Goal: Use online tool/utility: Utilize a website feature to perform a specific function

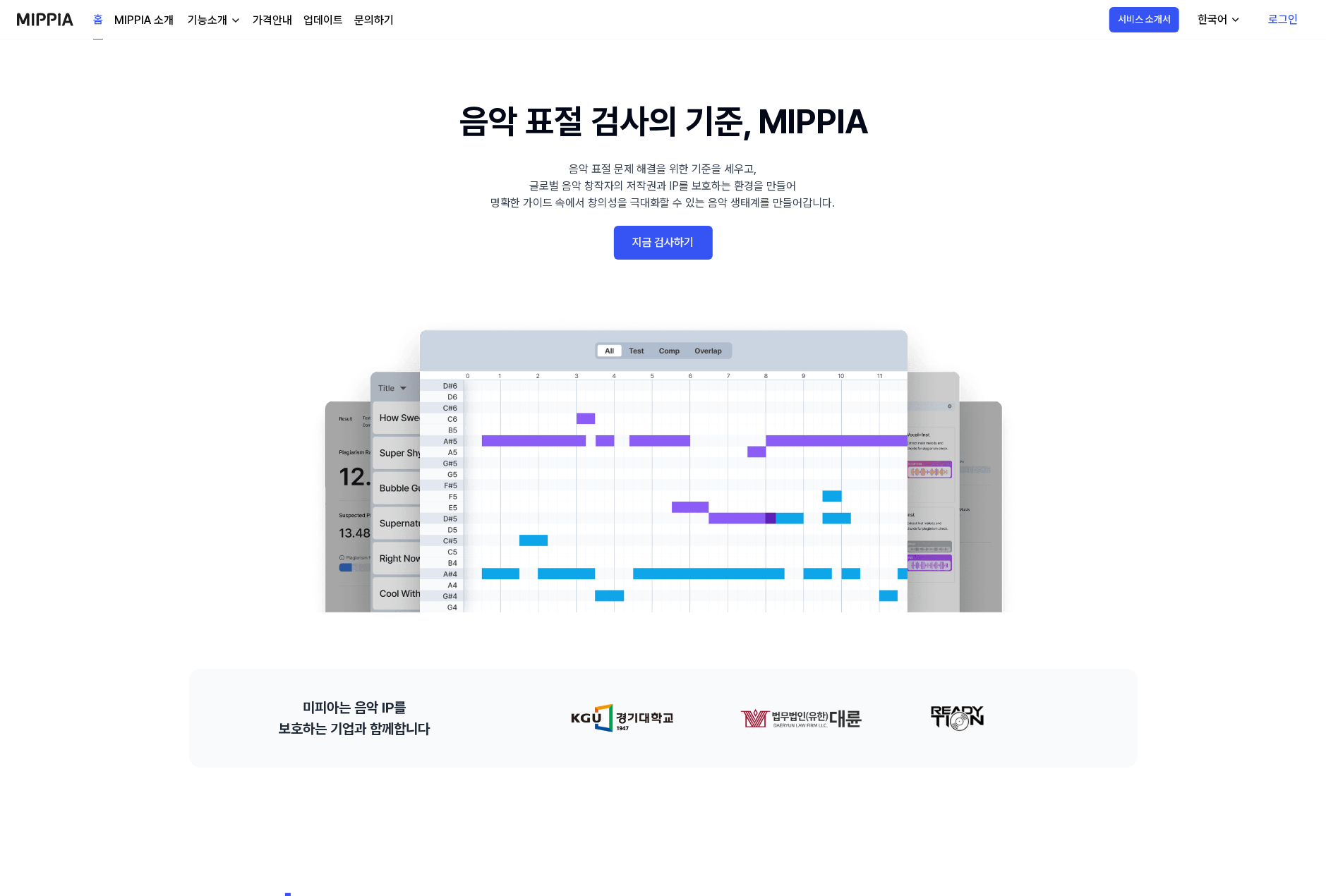
click at [1279, 25] on link "로그인" at bounding box center [1283, 20] width 52 height 40
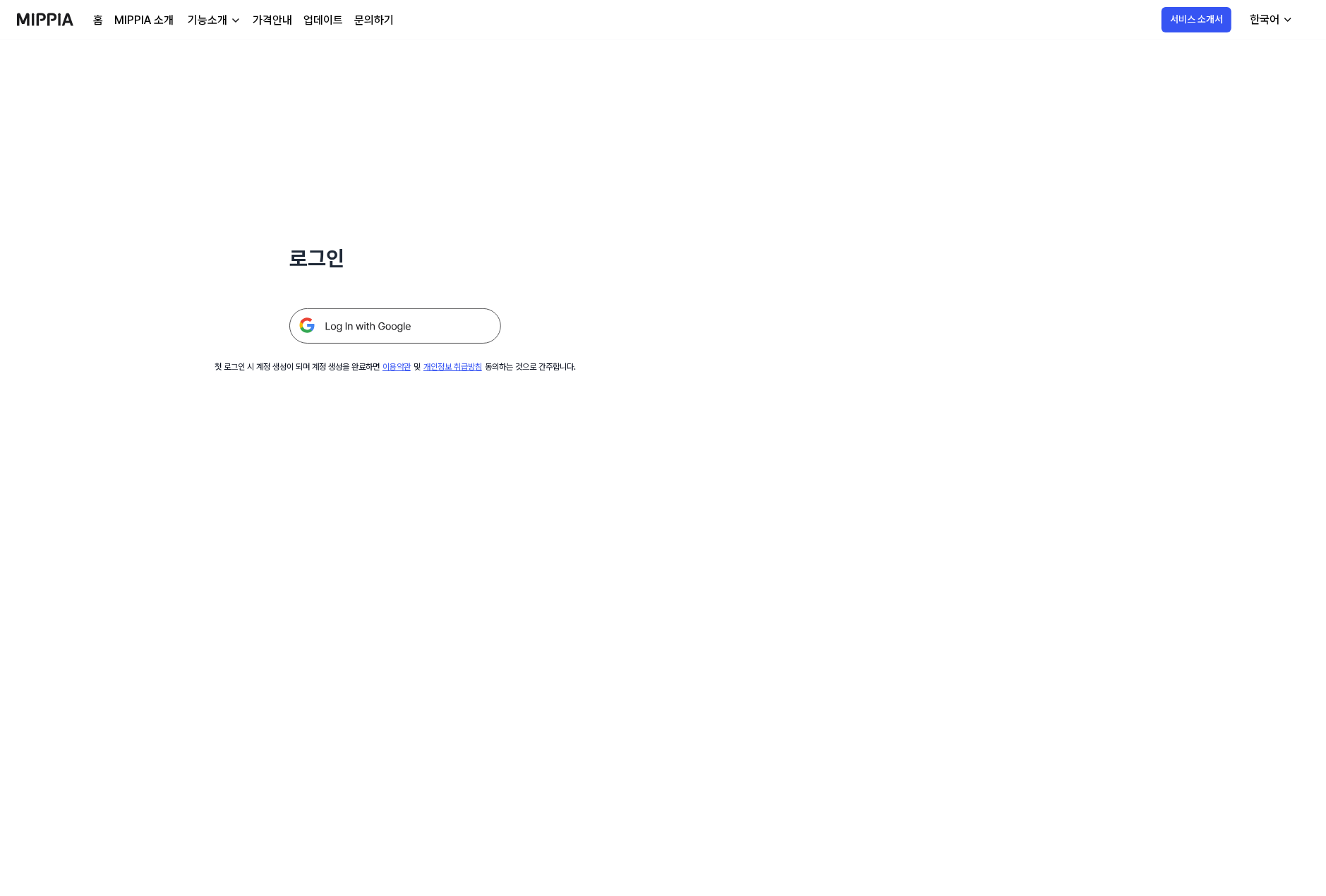
click at [380, 321] on img at bounding box center [395, 327] width 212 height 36
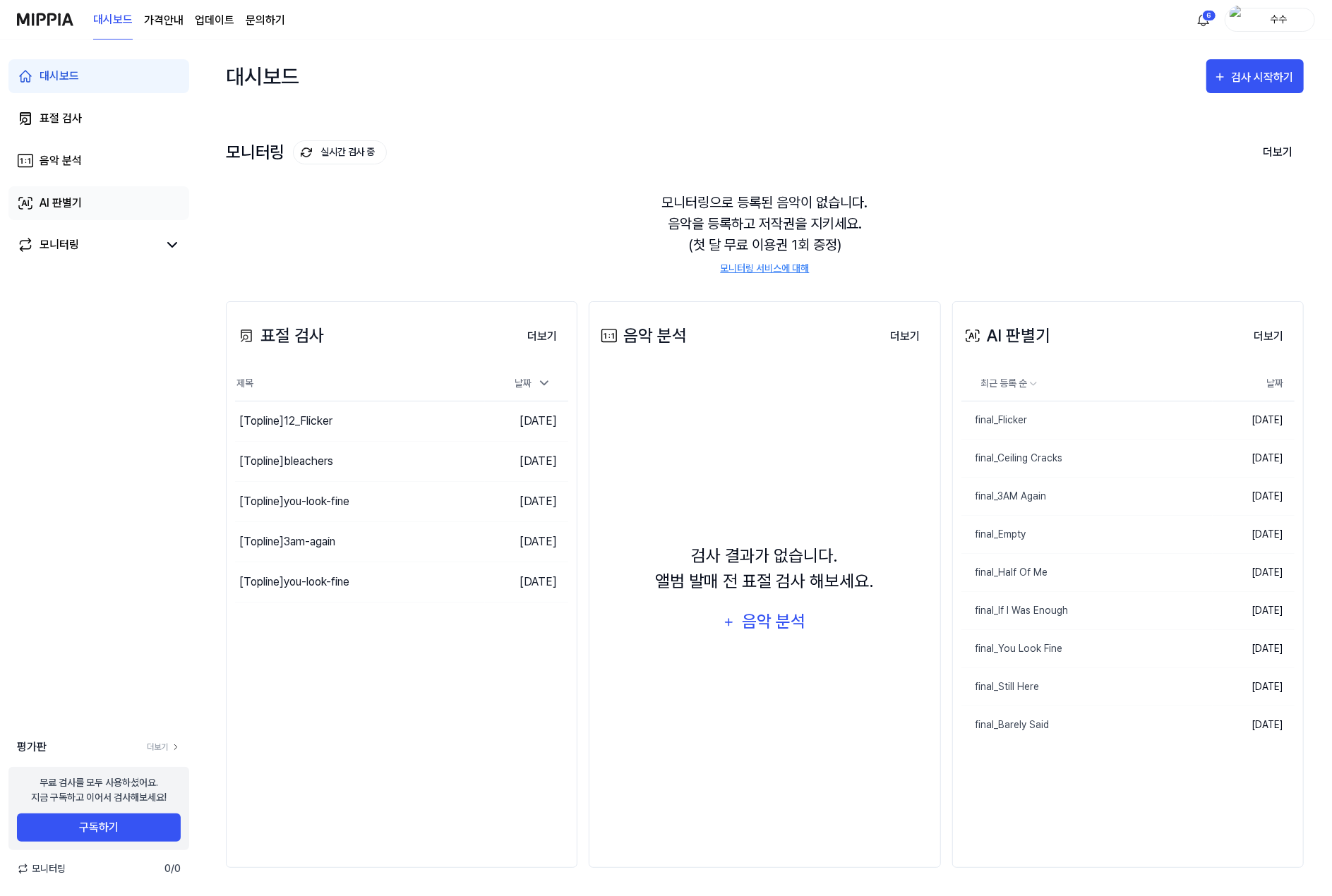
click at [46, 198] on div "AI 판별기" at bounding box center [60, 203] width 43 height 17
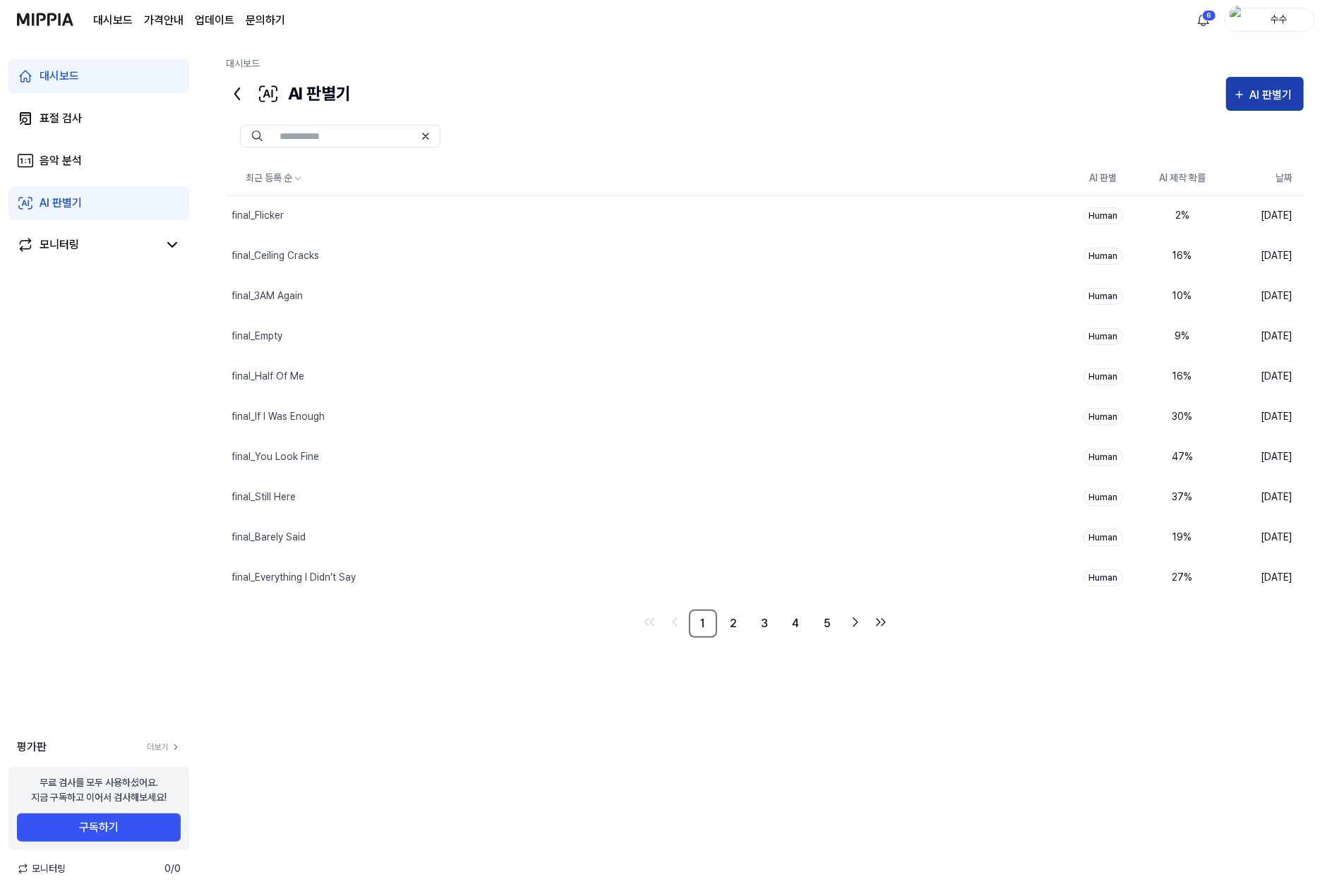
click at [1262, 97] on div "AI 판별기" at bounding box center [1273, 95] width 47 height 19
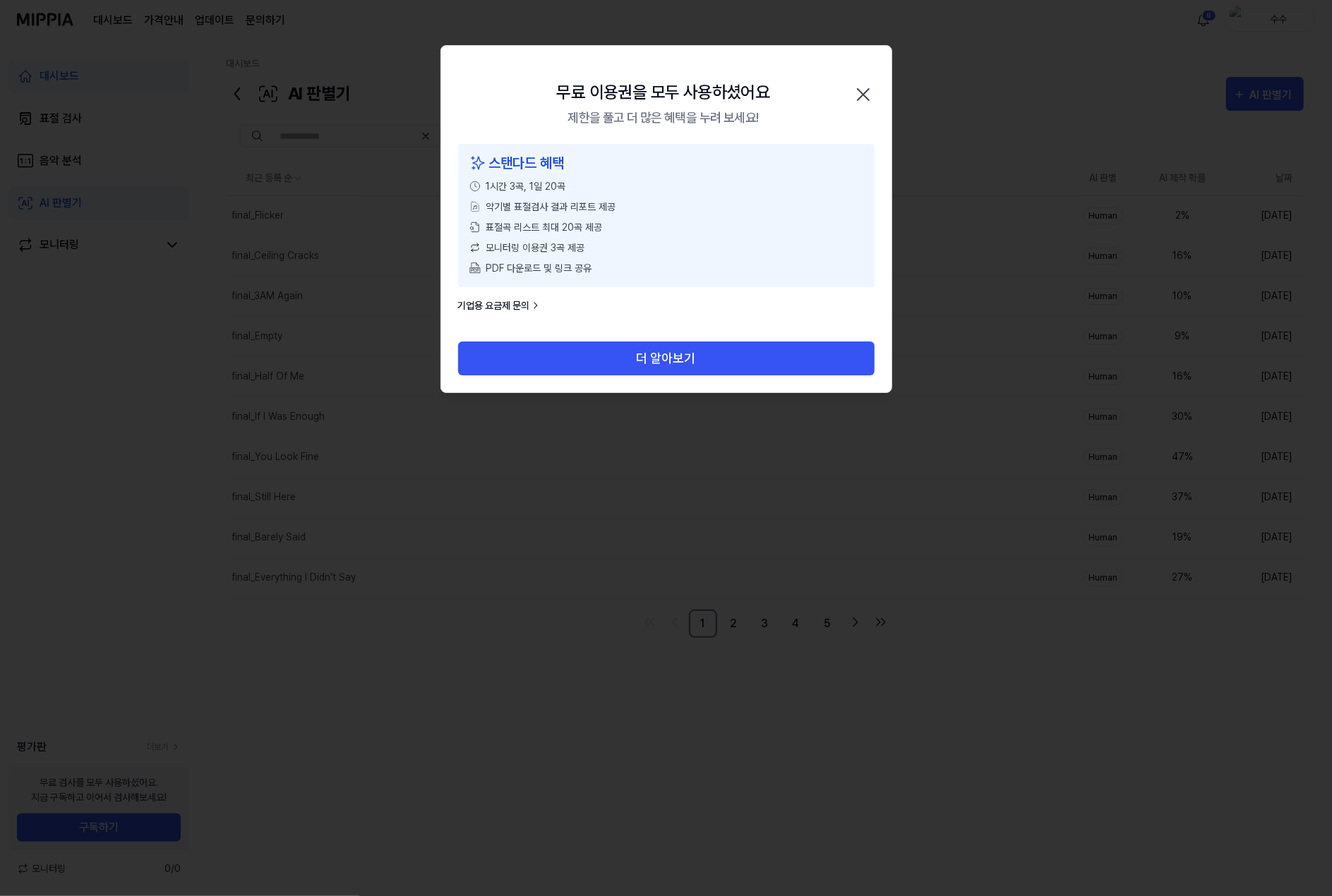
click at [496, 84] on div "무료 이용권을 모두 사용하셨어요 제한을 풀고 더 많은 혜택을 누려 보세요! 닫기" at bounding box center [666, 94] width 451 height 98
click at [866, 86] on icon "button" at bounding box center [863, 94] width 23 height 23
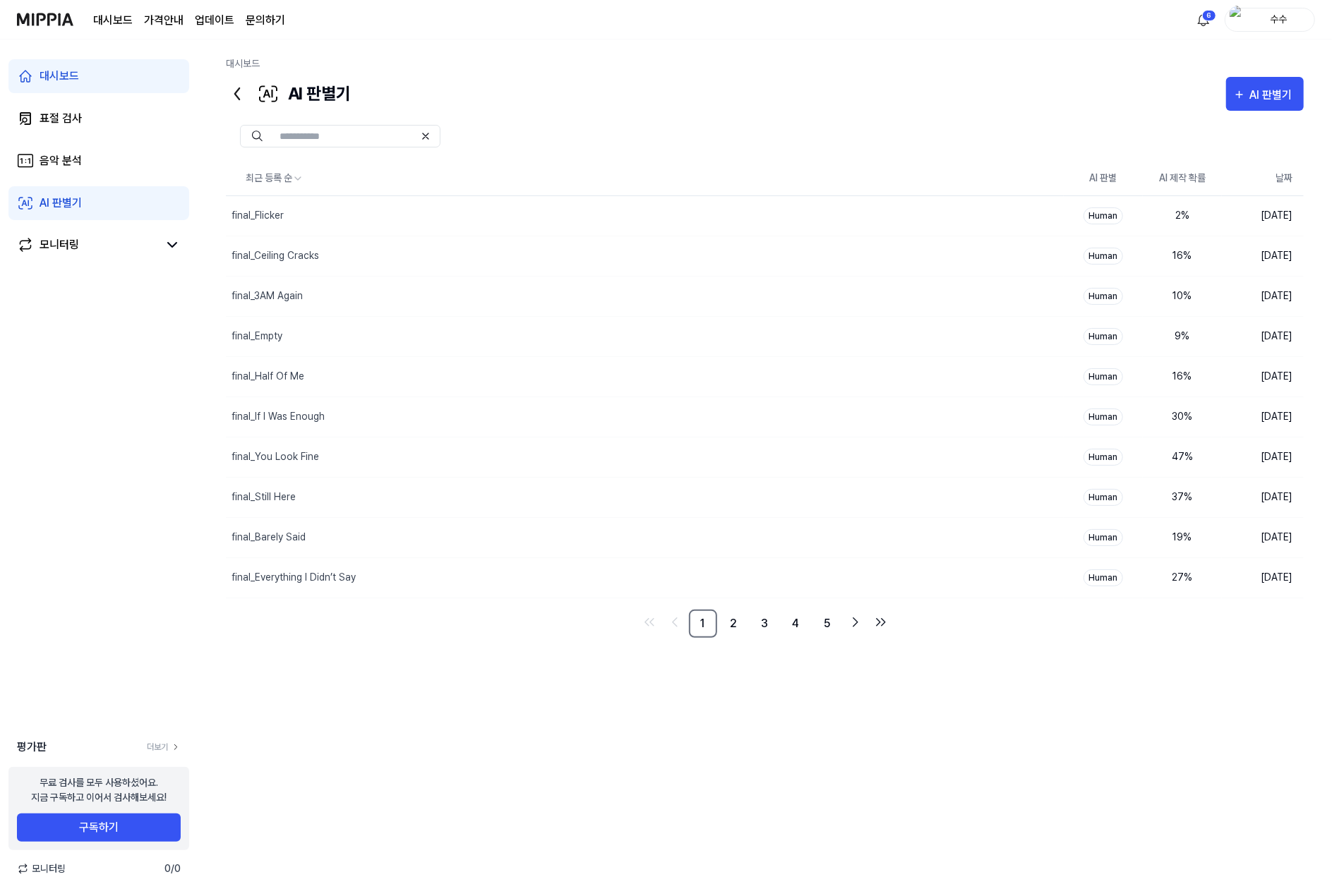
click at [100, 197] on link "AI 판별기" at bounding box center [99, 203] width 180 height 34
click at [1251, 100] on div "AI 판별기" at bounding box center [1273, 95] width 47 height 19
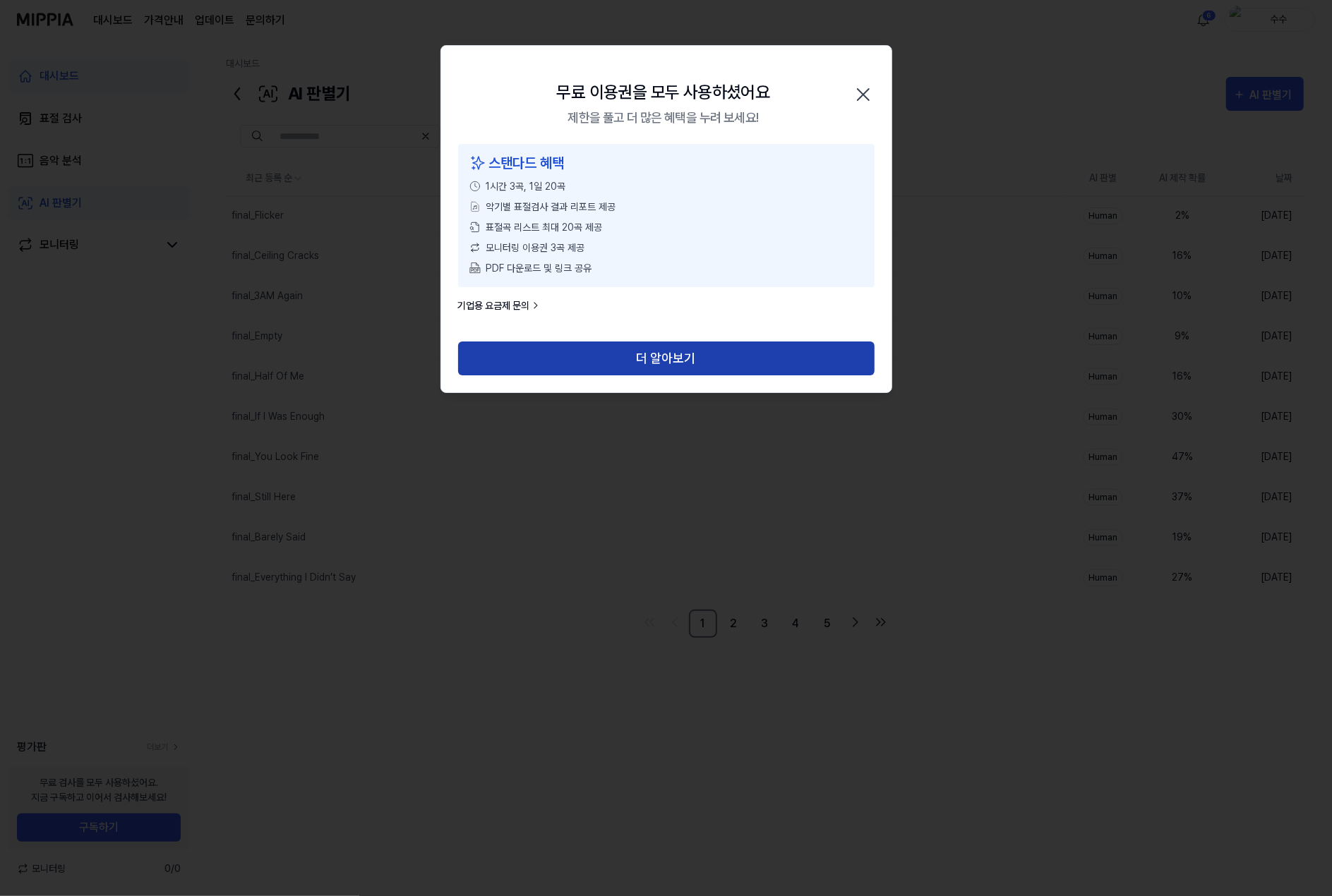
click at [636, 352] on button "더 알아보기" at bounding box center [666, 358] width 417 height 34
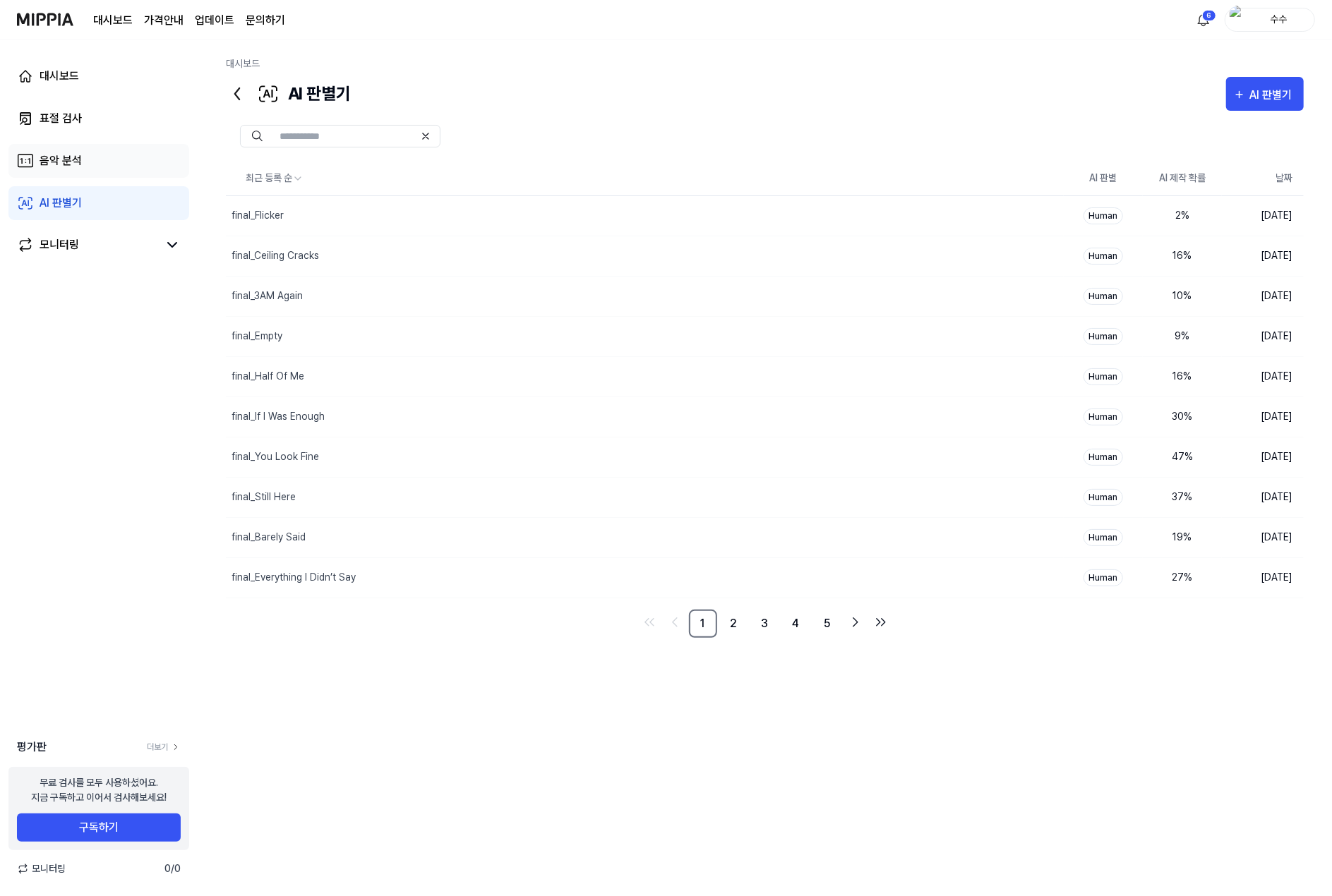
click at [41, 153] on div "음악 분석" at bounding box center [60, 160] width 43 height 17
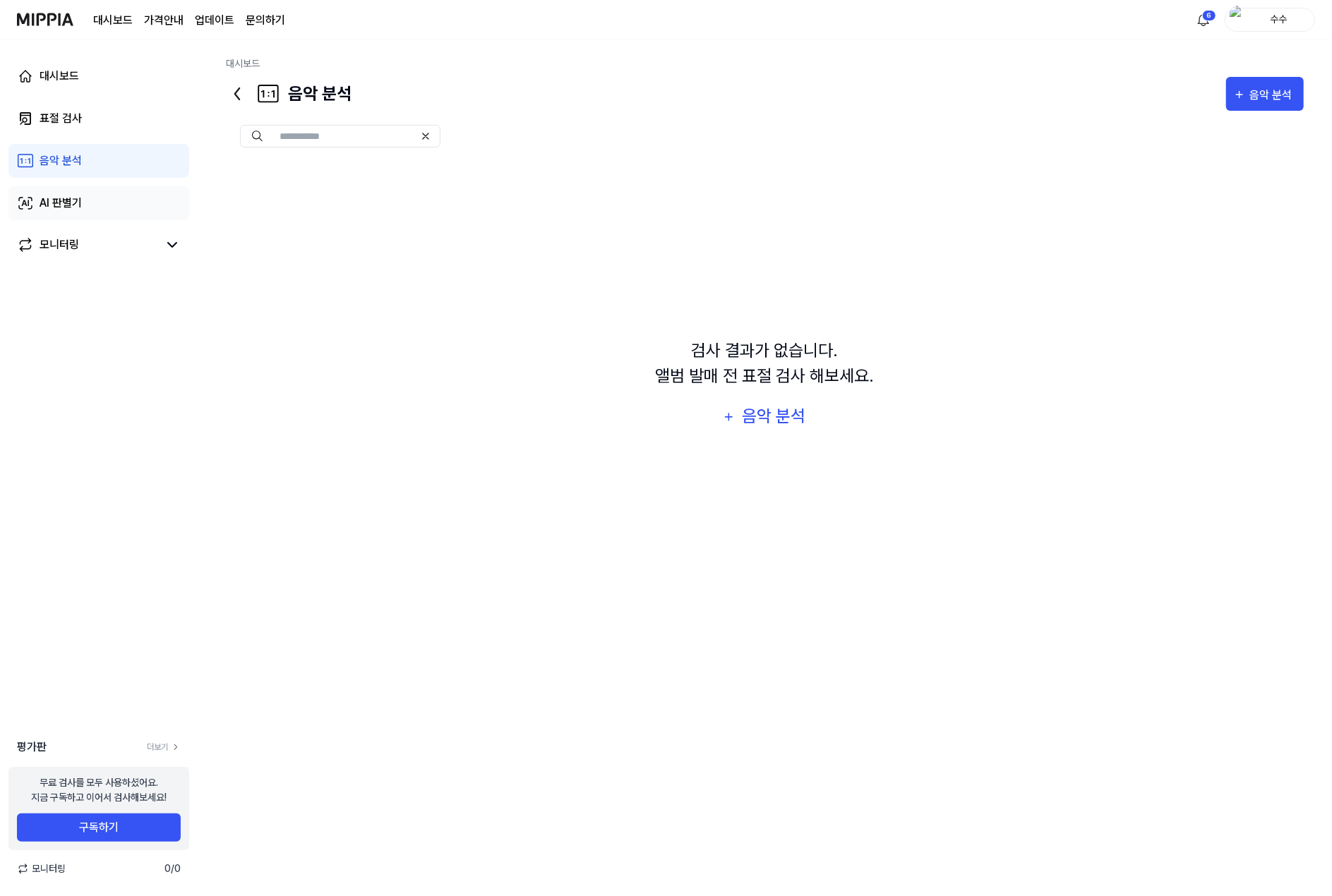
click at [44, 201] on div "AI 판별기" at bounding box center [60, 203] width 43 height 17
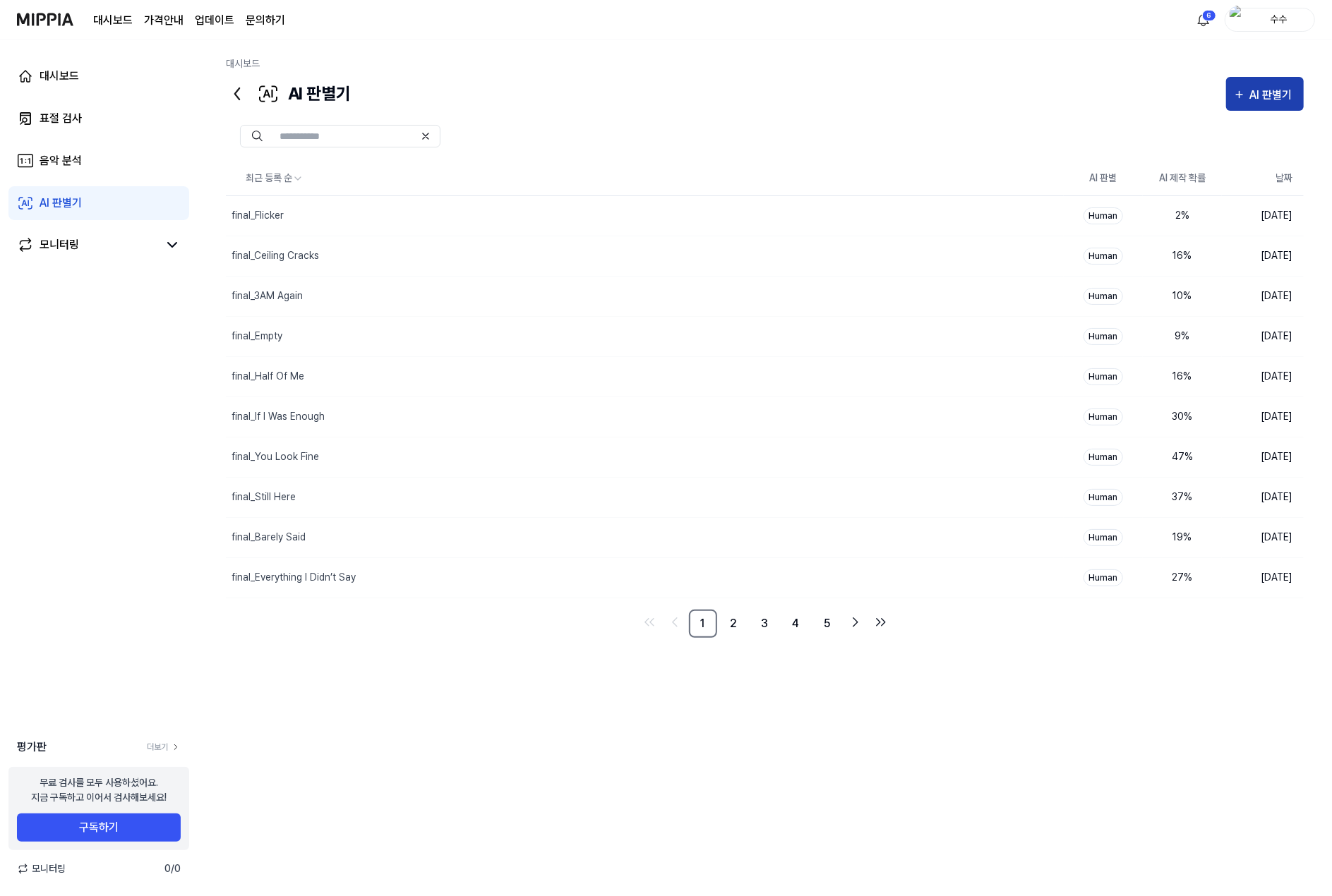
click at [1246, 90] on div "AI 판별기" at bounding box center [1265, 95] width 63 height 19
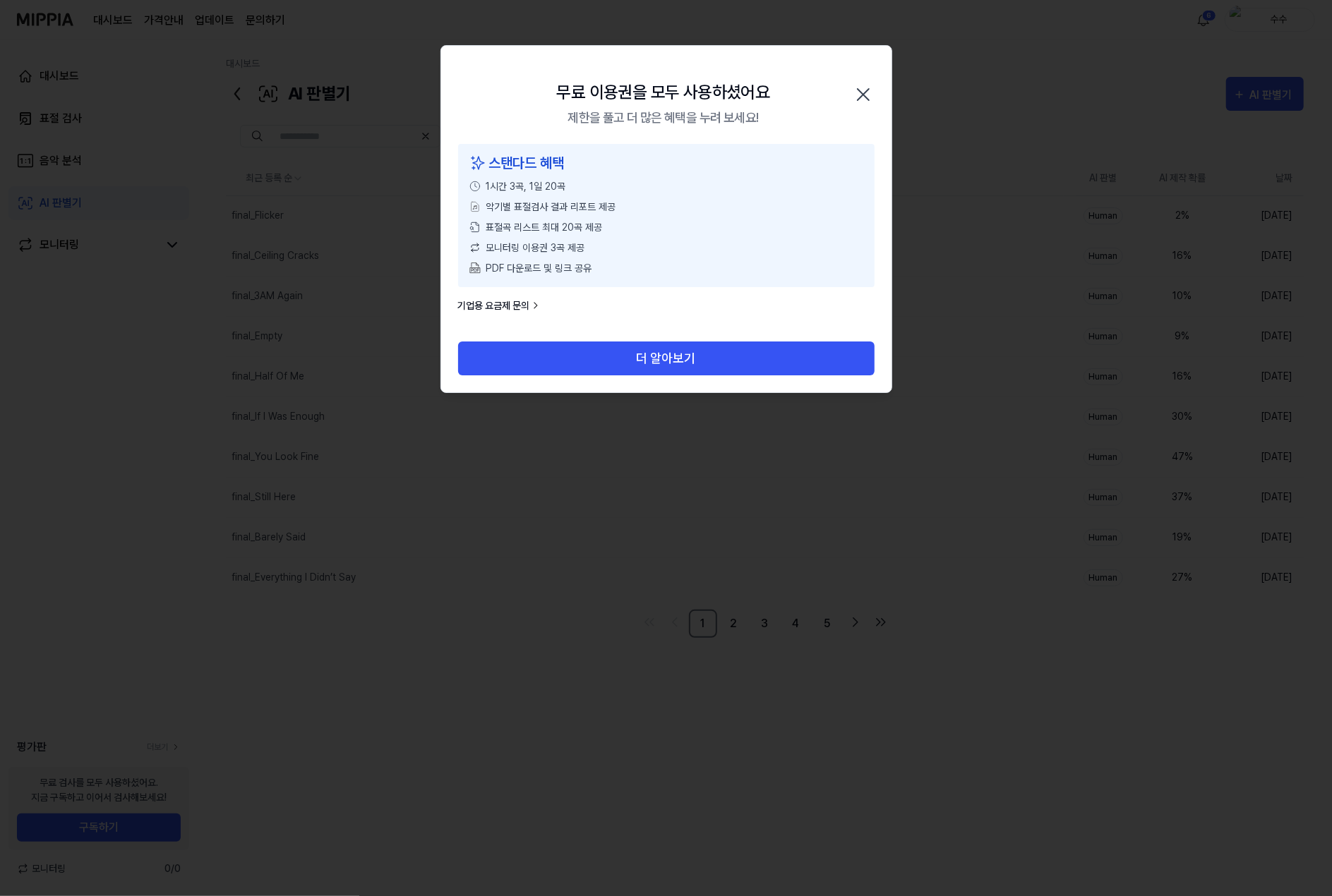
click at [870, 90] on icon "button" at bounding box center [863, 94] width 23 height 23
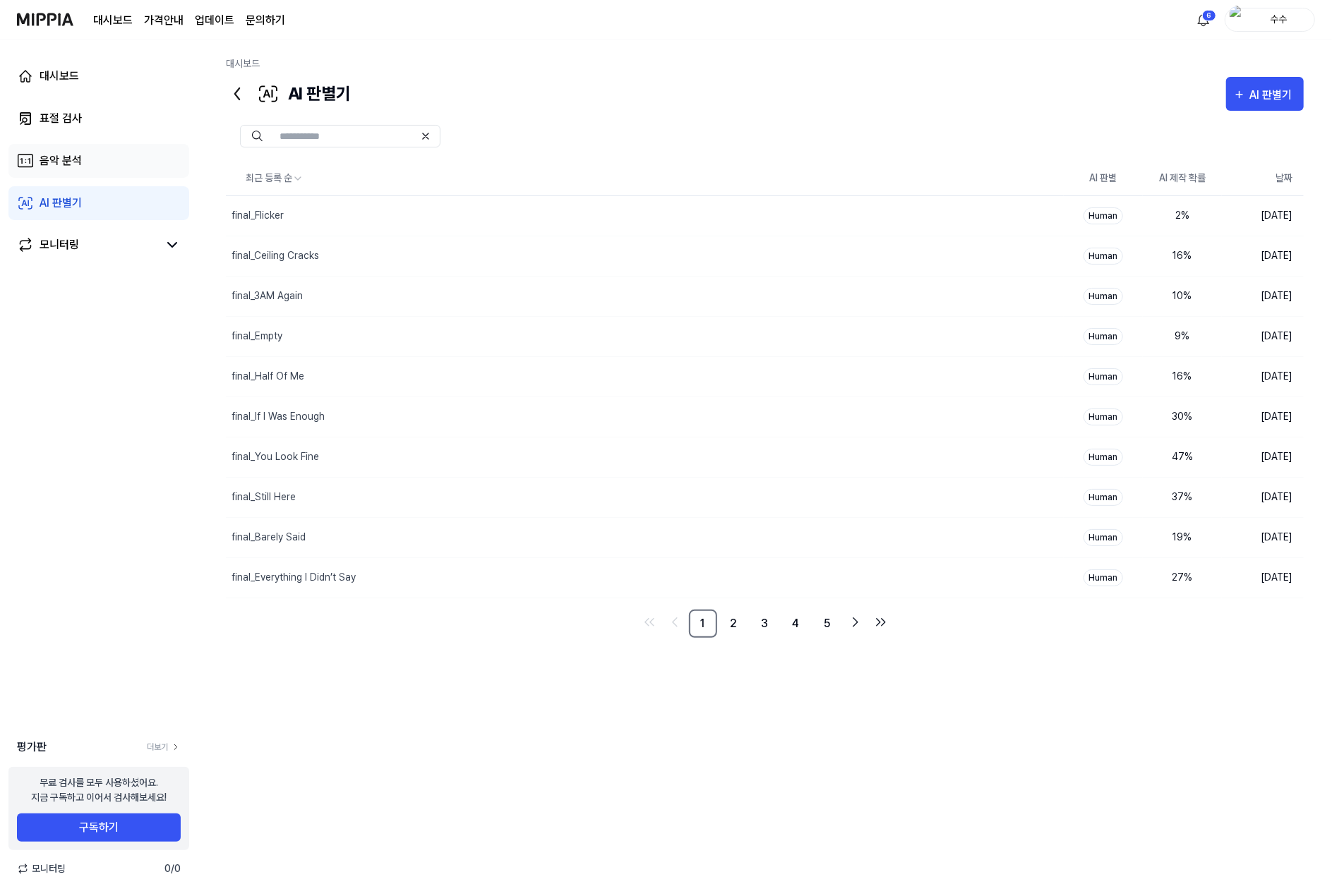
click at [54, 162] on div "음악 분석" at bounding box center [60, 160] width 43 height 17
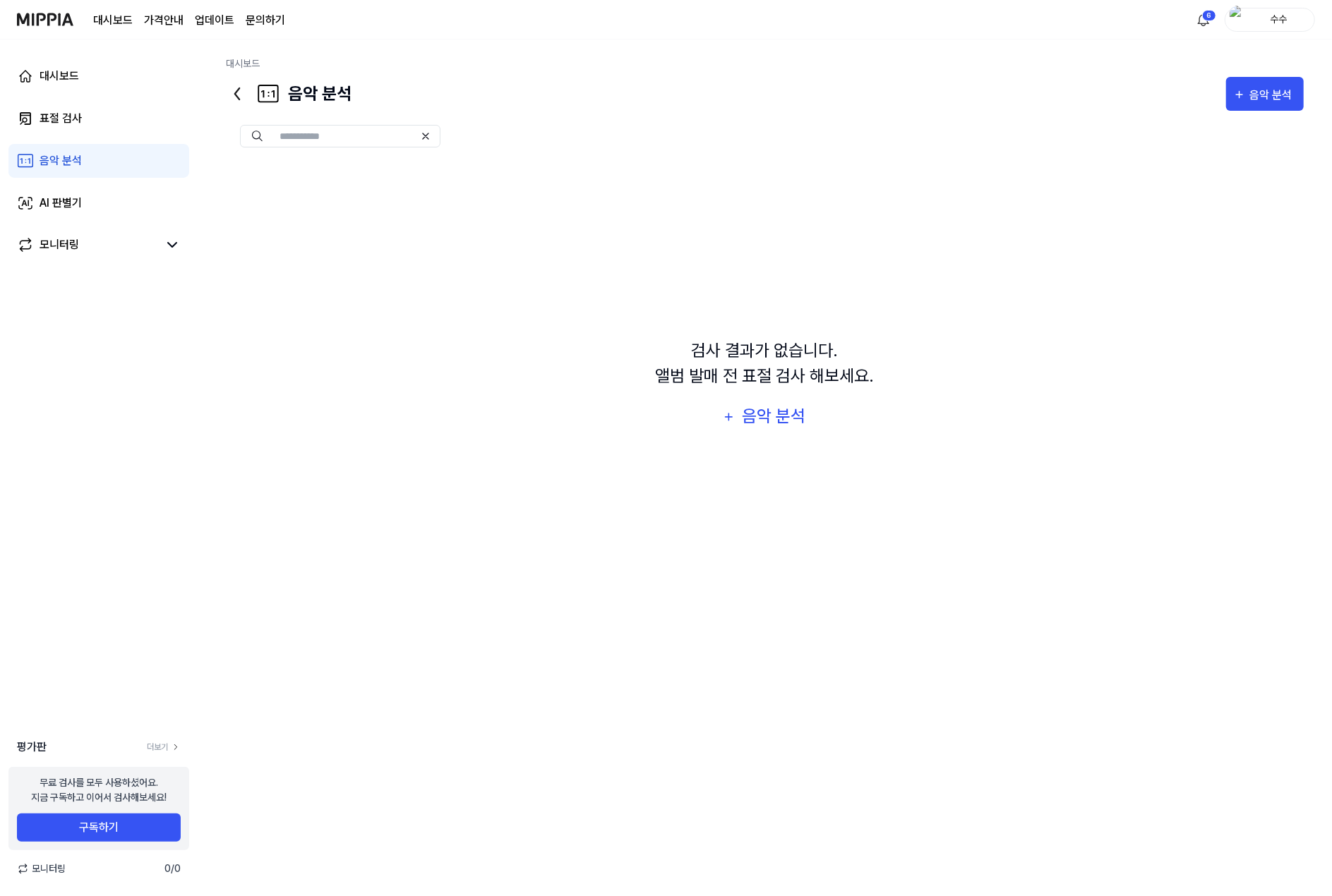
click at [53, 186] on link "AI 판별기" at bounding box center [99, 203] width 180 height 34
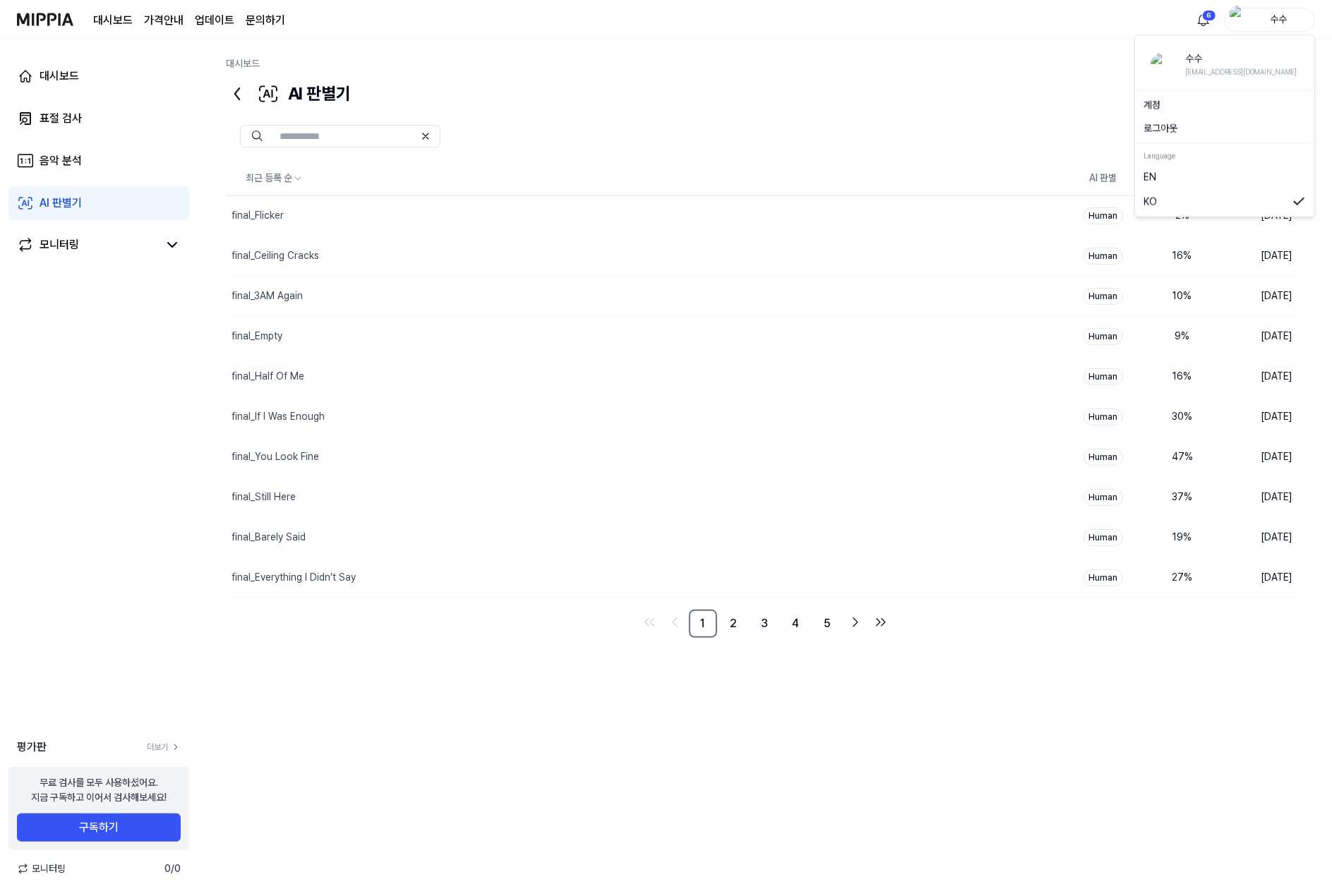
click at [1289, 22] on div "수수" at bounding box center [1279, 19] width 55 height 16
click at [1185, 129] on button "로그아웃" at bounding box center [1225, 129] width 162 height 15
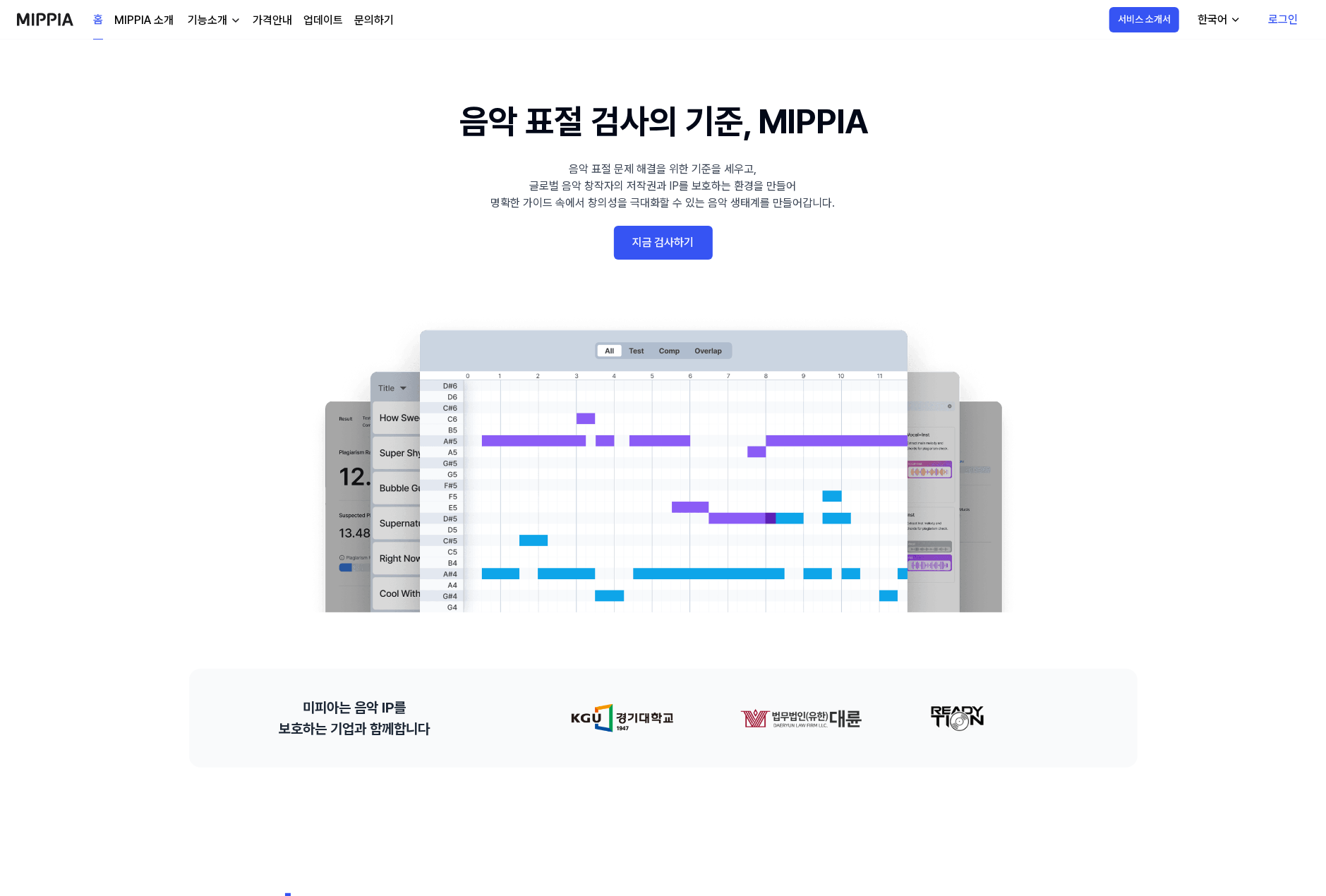
click at [1286, 19] on link "로그인" at bounding box center [1283, 20] width 52 height 40
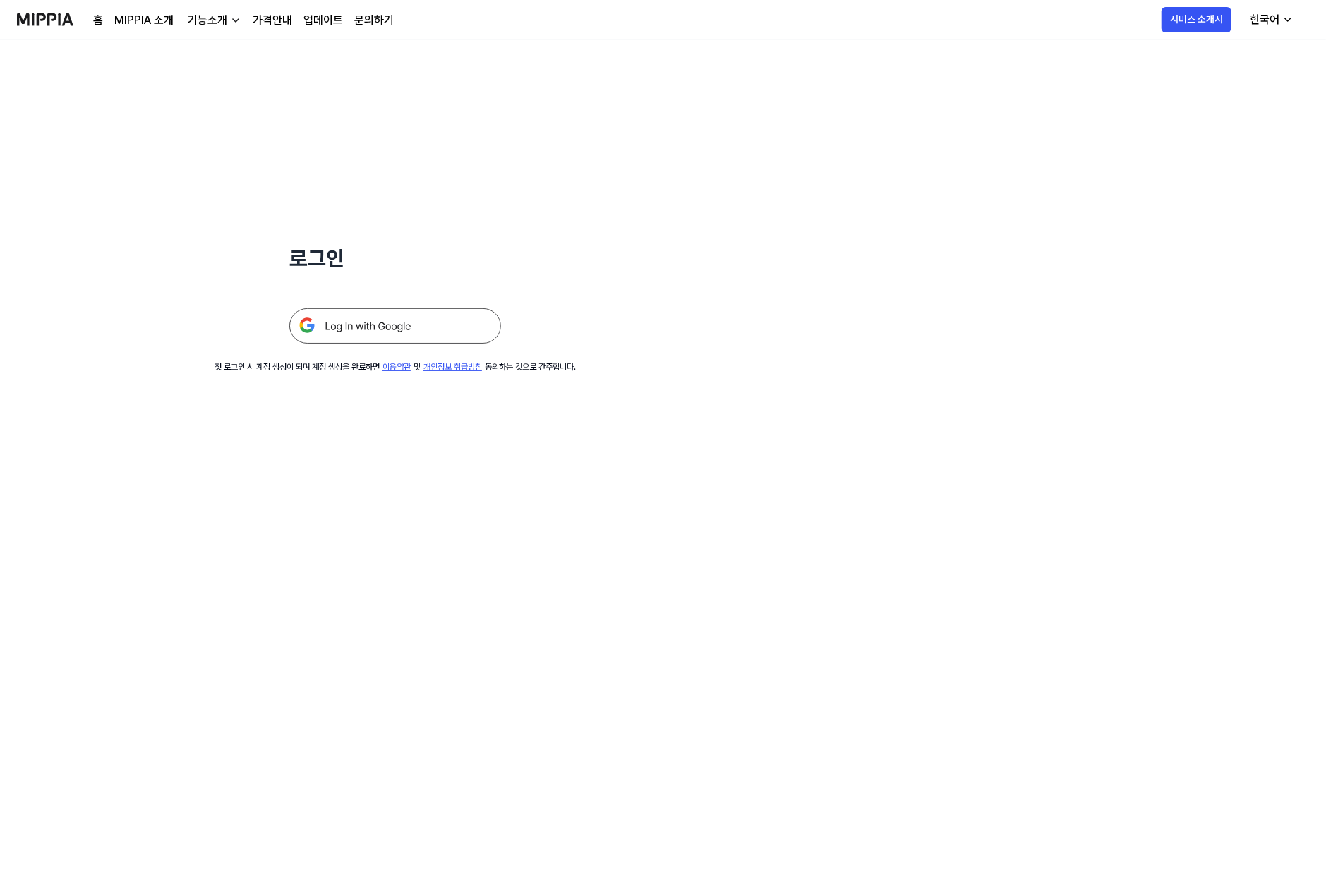
click at [368, 331] on img at bounding box center [395, 327] width 212 height 36
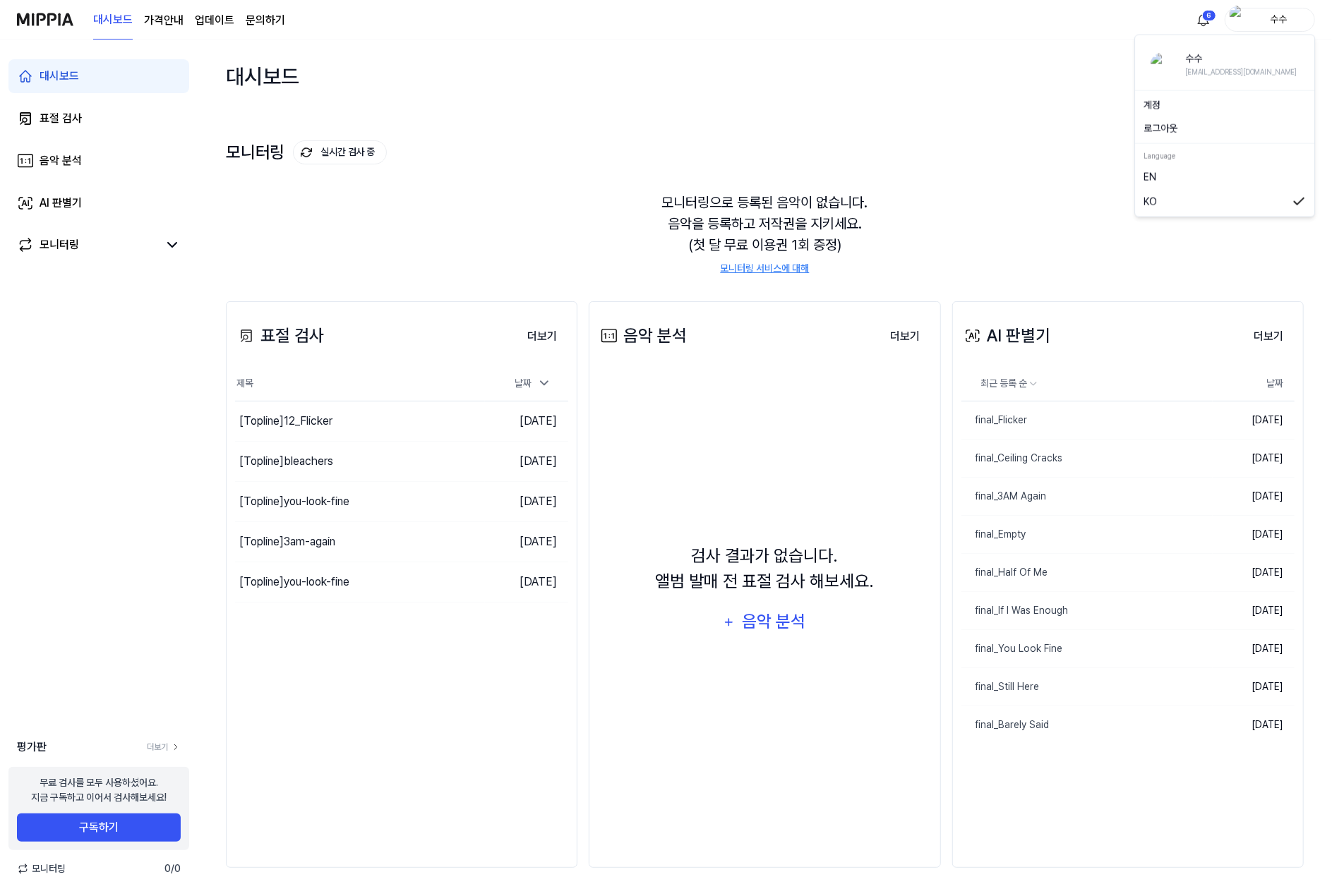
click at [1280, 19] on div "수수" at bounding box center [1279, 19] width 55 height 16
click at [1191, 122] on button "로그아웃" at bounding box center [1225, 129] width 162 height 15
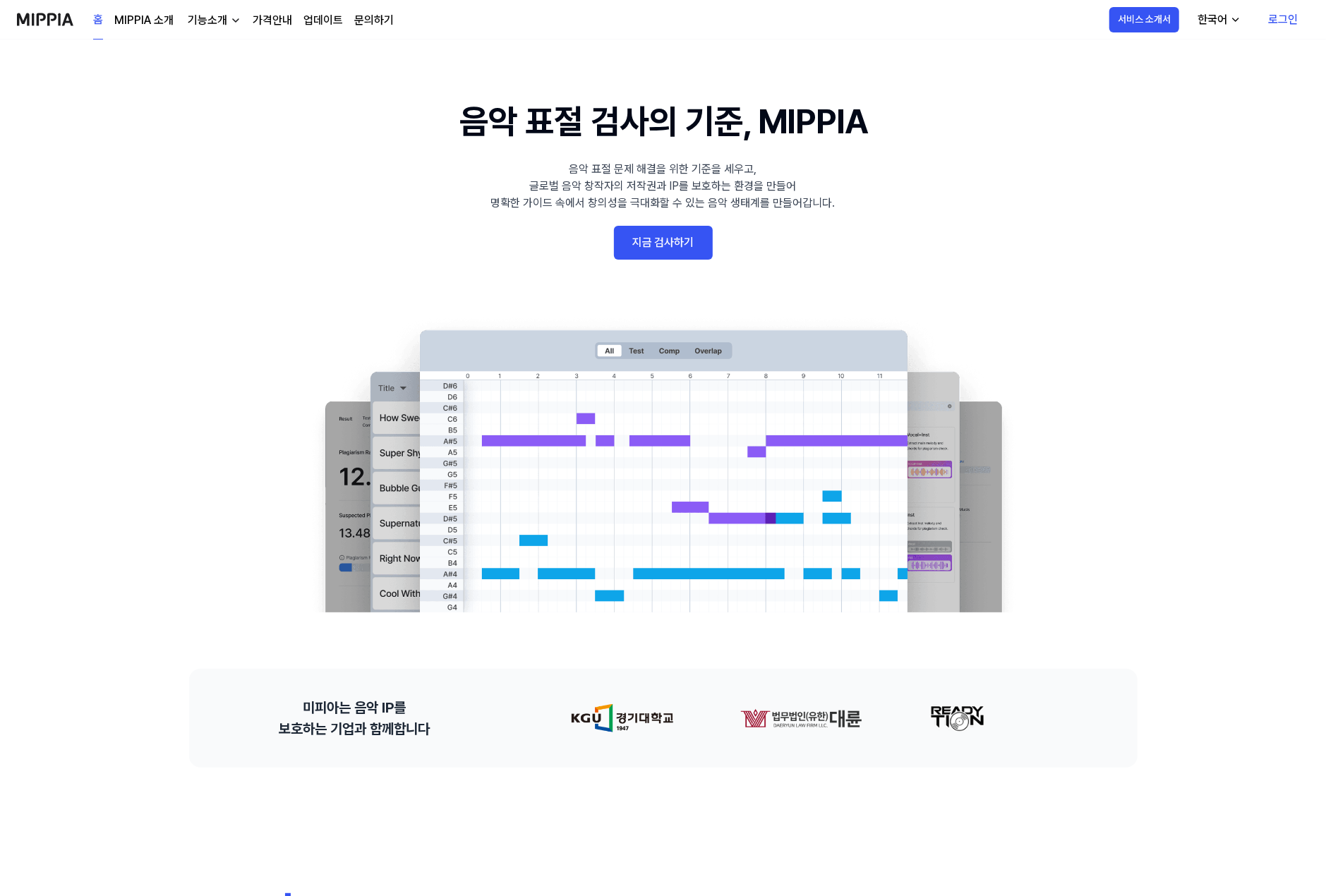
click at [1294, 19] on link "로그인" at bounding box center [1283, 20] width 52 height 40
